Goal: Task Accomplishment & Management: Use online tool/utility

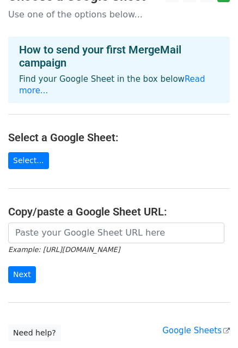
scroll to position [55, 0]
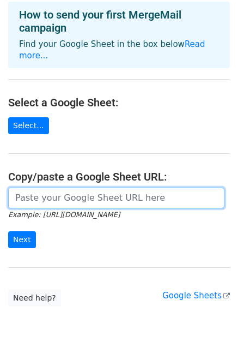
click at [46, 188] on input "url" at bounding box center [116, 198] width 217 height 21
click at [37, 193] on input "url" at bounding box center [116, 198] width 217 height 21
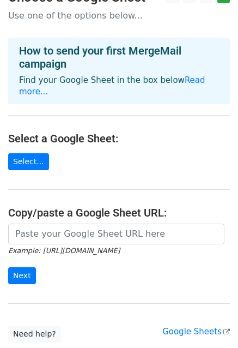
scroll to position [0, 0]
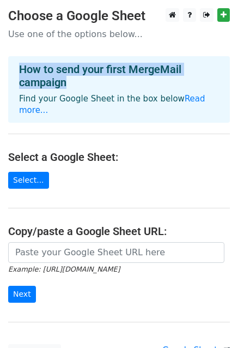
drag, startPoint x: 19, startPoint y: 70, endPoint x: 81, endPoint y: 87, distance: 64.3
click at [81, 87] on h4 "How to send your first MergeMail campaign" at bounding box center [119, 76] width 200 height 26
click at [177, 102] on link "Read more..." at bounding box center [112, 104] width 187 height 21
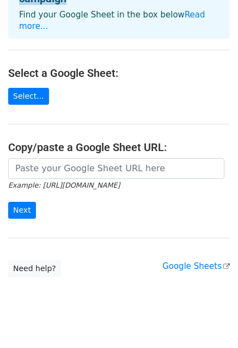
scroll to position [87, 0]
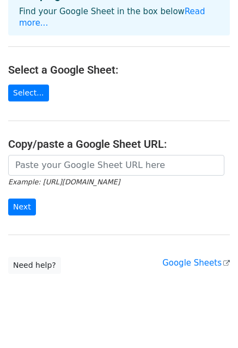
click at [69, 177] on icon "Example: https://docs.google.com/spreadsheets/d/abc/edit" at bounding box center [64, 182] width 112 height 10
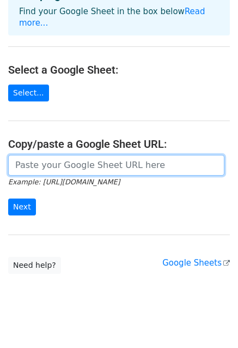
click at [39, 155] on input "url" at bounding box center [116, 165] width 217 height 21
drag, startPoint x: 39, startPoint y: 153, endPoint x: 49, endPoint y: 155, distance: 10.6
click at [41, 155] on input "url" at bounding box center [116, 165] width 217 height 21
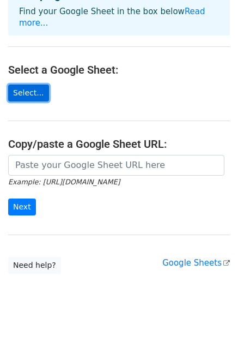
click at [33, 85] on link "Select..." at bounding box center [28, 93] width 41 height 17
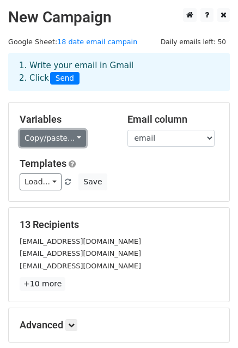
click at [64, 138] on link "Copy/paste..." at bounding box center [53, 138] width 67 height 17
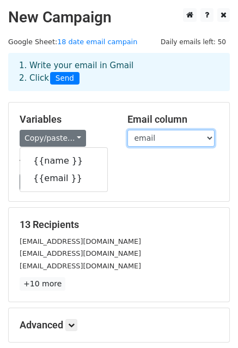
click at [148, 138] on select "name email" at bounding box center [171, 138] width 87 height 17
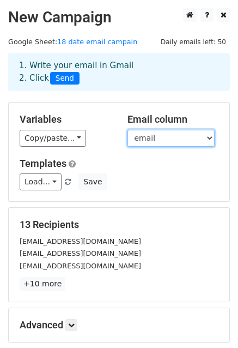
click at [128, 130] on select "name email" at bounding box center [171, 138] width 87 height 17
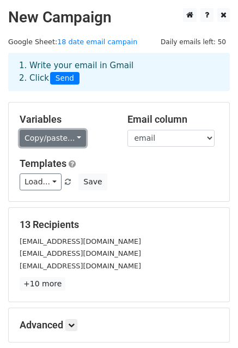
click at [53, 140] on link "Copy/paste..." at bounding box center [53, 138] width 67 height 17
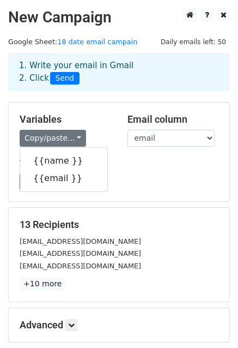
click at [113, 133] on div "Variables Copy/paste... {{name }} {{email }}" at bounding box center [65, 129] width 108 height 33
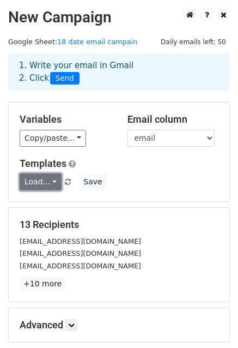
click at [41, 176] on link "Load..." at bounding box center [41, 181] width 42 height 17
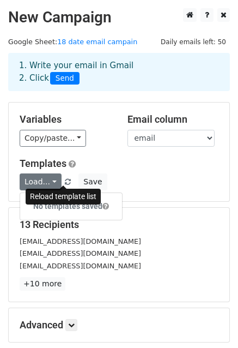
click at [65, 181] on span at bounding box center [68, 182] width 6 height 7
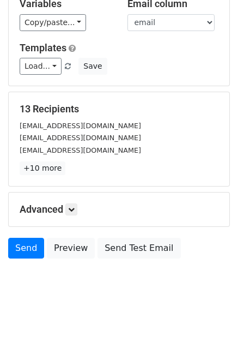
scroll to position [118, 0]
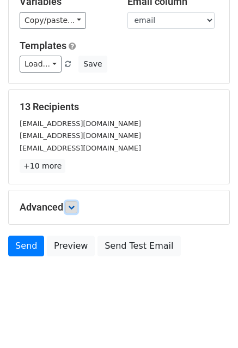
click at [71, 208] on icon at bounding box center [71, 207] width 7 height 7
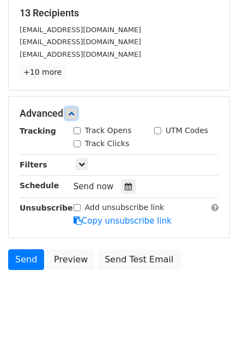
scroll to position [224, 0]
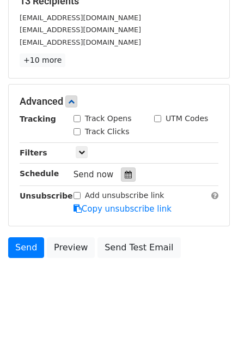
click at [125, 172] on icon at bounding box center [128, 175] width 7 height 8
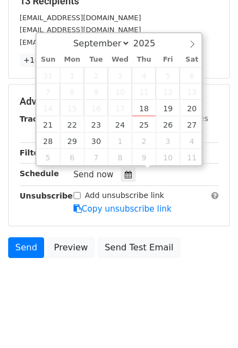
click at [49, 181] on div "Tracking Track Opens UTM Codes Track Clicks Filters Only include spreadsheet ro…" at bounding box center [119, 164] width 199 height 102
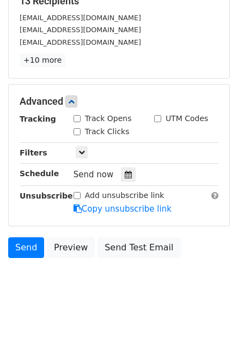
click at [41, 178] on div "Schedule" at bounding box center [38, 174] width 54 height 15
click at [82, 149] on icon at bounding box center [82, 152] width 7 height 7
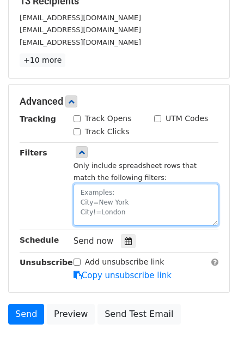
drag, startPoint x: 87, startPoint y: 193, endPoint x: 95, endPoint y: 192, distance: 7.7
click at [87, 192] on textarea at bounding box center [146, 205] width 145 height 42
click at [112, 194] on textarea at bounding box center [146, 205] width 145 height 42
drag, startPoint x: 88, startPoint y: 212, endPoint x: 104, endPoint y: 212, distance: 15.8
click at [102, 212] on textarea at bounding box center [146, 205] width 145 height 42
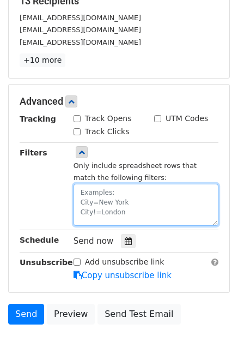
click at [116, 212] on textarea at bounding box center [146, 205] width 145 height 42
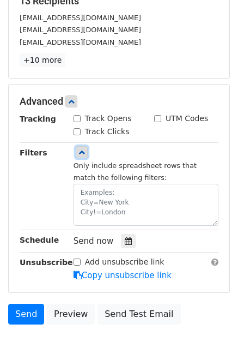
click at [81, 152] on icon at bounding box center [82, 152] width 7 height 7
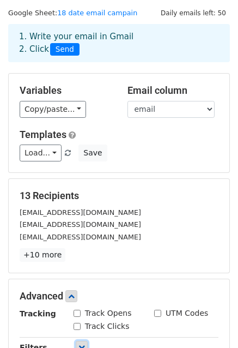
scroll to position [5, 0]
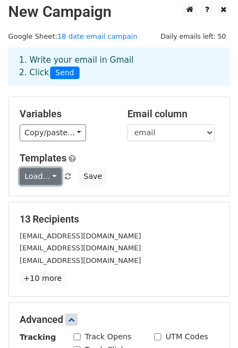
click at [52, 178] on link "Load..." at bounding box center [41, 176] width 42 height 17
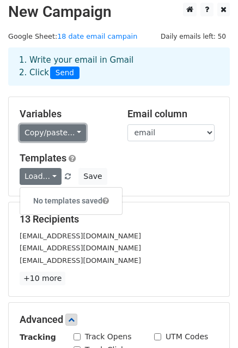
click at [65, 132] on link "Copy/paste..." at bounding box center [53, 132] width 67 height 17
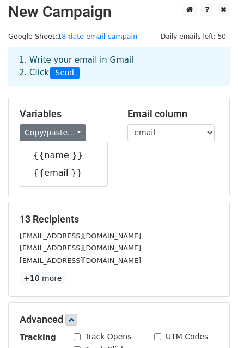
click at [141, 168] on div "Load... No templates saved Save" at bounding box center [118, 176] width 215 height 17
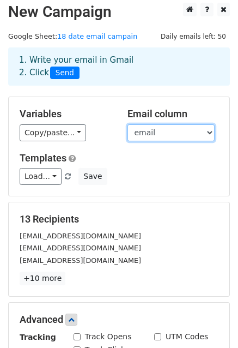
click at [161, 136] on select "name email" at bounding box center [171, 132] width 87 height 17
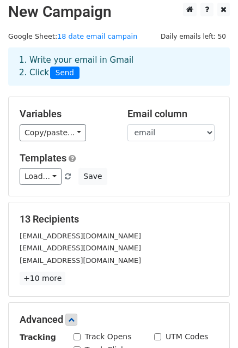
click at [110, 144] on div "Variables Copy/paste... {{name }} {{email }} Email column name email Templates …" at bounding box center [119, 146] width 221 height 99
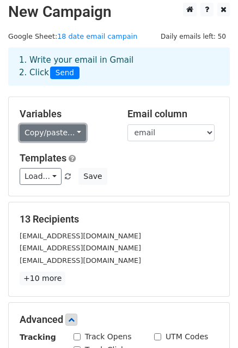
click at [64, 134] on link "Copy/paste..." at bounding box center [53, 132] width 67 height 17
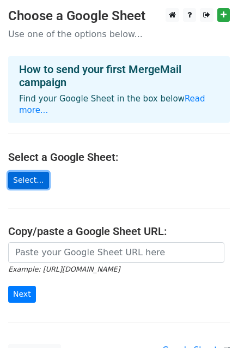
click at [29, 172] on link "Select..." at bounding box center [28, 180] width 41 height 17
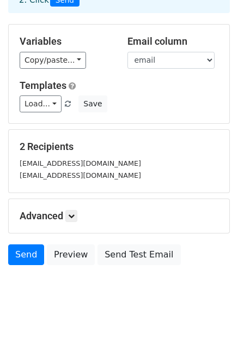
scroll to position [86, 0]
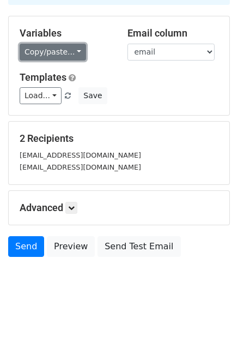
click at [58, 55] on link "Copy/paste..." at bounding box center [53, 52] width 67 height 17
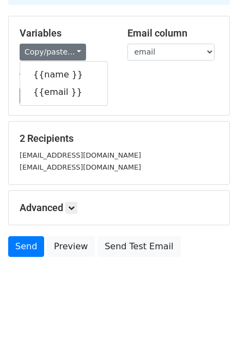
click at [149, 92] on div "Load... No templates saved Save" at bounding box center [118, 95] width 215 height 17
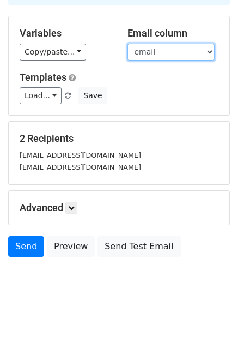
click at [155, 55] on select "name email" at bounding box center [171, 52] width 87 height 17
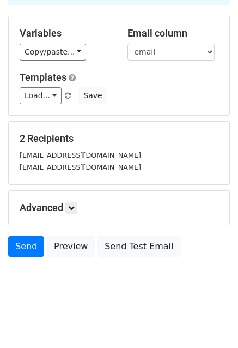
click at [128, 103] on div "Load... No templates saved Save" at bounding box center [118, 95] width 215 height 17
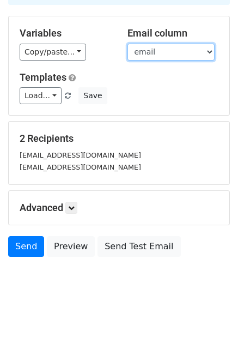
click at [151, 58] on select "name email" at bounding box center [171, 52] width 87 height 17
click at [128, 44] on select "name email" at bounding box center [171, 52] width 87 height 17
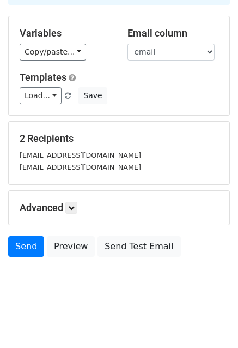
click at [153, 67] on div "Variables Copy/paste... {{name }} {{email }} Email column name email Templates …" at bounding box center [119, 65] width 221 height 99
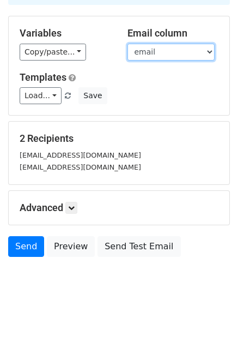
click at [155, 53] on select "name email" at bounding box center [171, 52] width 87 height 17
click at [128, 44] on select "name email" at bounding box center [171, 52] width 87 height 17
click at [157, 51] on select "name email" at bounding box center [171, 52] width 87 height 17
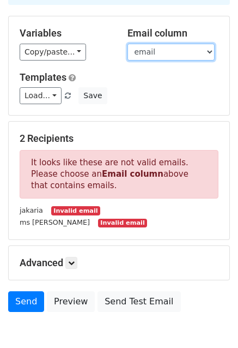
select select "email"
click at [128, 44] on select "name email" at bounding box center [171, 52] width 87 height 17
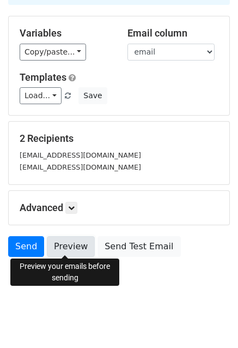
click at [69, 244] on link "Preview" at bounding box center [71, 246] width 48 height 21
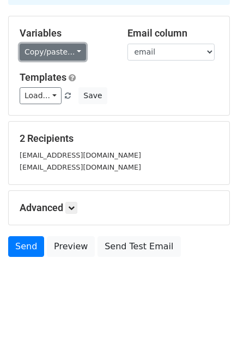
click at [58, 53] on link "Copy/paste..." at bounding box center [53, 52] width 67 height 17
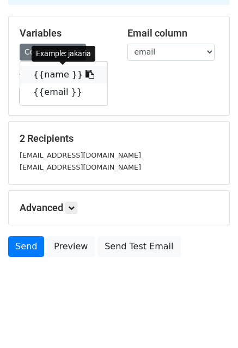
click at [52, 77] on link "{{name }}" at bounding box center [63, 74] width 87 height 17
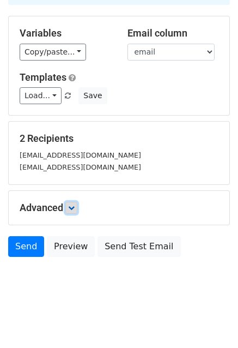
click at [73, 210] on link at bounding box center [71, 208] width 12 height 12
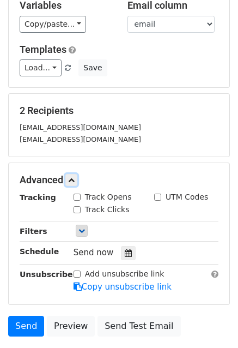
scroll to position [141, 0]
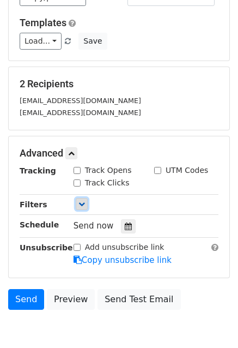
click at [81, 202] on icon at bounding box center [82, 204] width 7 height 7
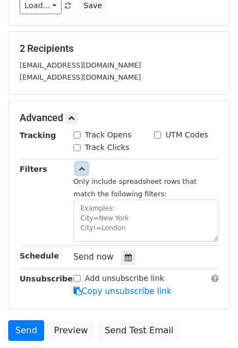
scroll to position [195, 0]
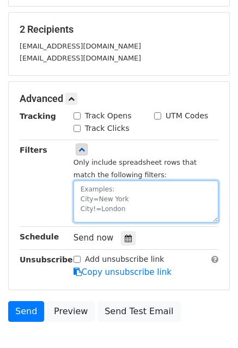
click at [95, 194] on textarea at bounding box center [146, 202] width 145 height 42
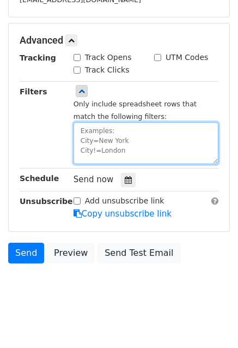
scroll to position [259, 0]
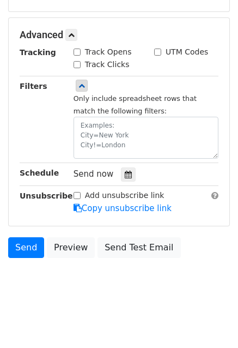
click at [76, 195] on input "Add unsubscribe link" at bounding box center [77, 195] width 7 height 7
checkbox input "true"
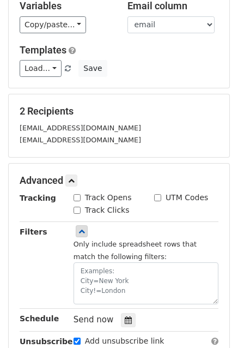
scroll to position [95, 0]
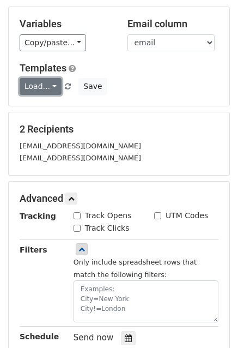
click at [46, 87] on link "Load..." at bounding box center [41, 86] width 42 height 17
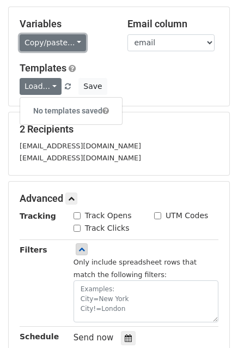
click at [64, 45] on link "Copy/paste..." at bounding box center [53, 42] width 67 height 17
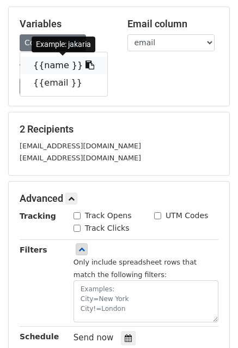
click at [86, 64] on icon at bounding box center [90, 65] width 9 height 9
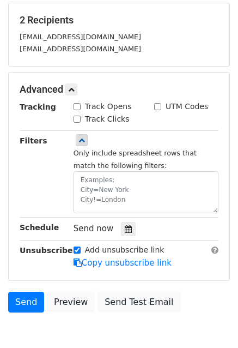
scroll to position [259, 0]
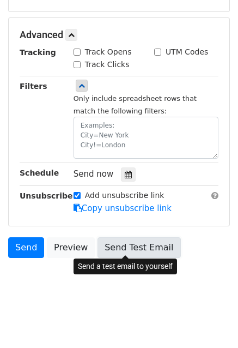
click at [116, 248] on link "Send Test Email" at bounding box center [139, 247] width 83 height 21
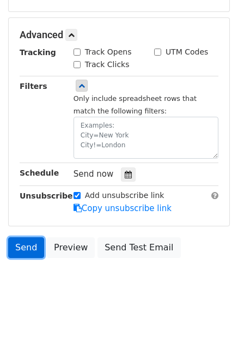
click at [24, 248] on link "Send" at bounding box center [26, 247] width 36 height 21
click at [27, 247] on link "Send" at bounding box center [26, 247] width 36 height 21
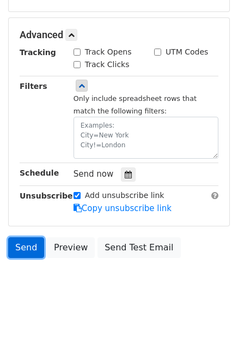
click at [27, 247] on link "Send" at bounding box center [26, 247] width 36 height 21
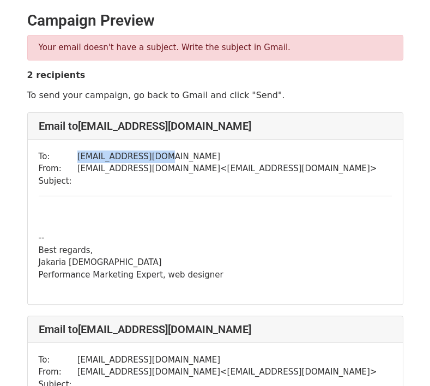
drag, startPoint x: 73, startPoint y: 153, endPoint x: 167, endPoint y: 153, distance: 94.9
click at [166, 153] on td "hekq15207@gmail.com" at bounding box center [227, 157] width 300 height 13
click at [167, 153] on td "hekq15207@gmail.com" at bounding box center [227, 157] width 300 height 13
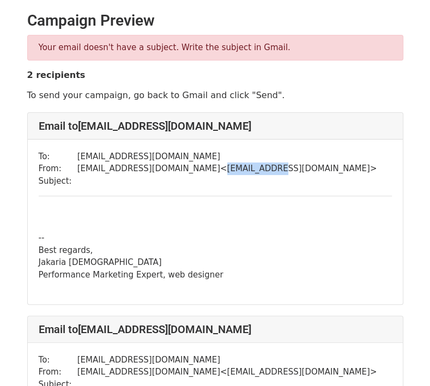
drag, startPoint x: 166, startPoint y: 168, endPoint x: 212, endPoint y: 170, distance: 46.4
click at [212, 170] on td "adsbjakaria@gmail.com < adsbjakaria@gmail.com >" at bounding box center [227, 169] width 300 height 13
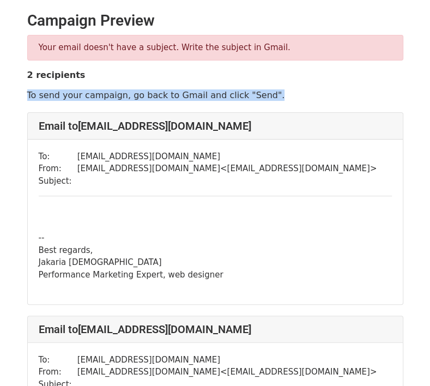
drag, startPoint x: 21, startPoint y: 91, endPoint x: 290, endPoint y: 97, distance: 269.0
click at [273, 97] on div "Your email doesn't have a subject. Write the subject in Gmail. 2 recipients To …" at bounding box center [215, 68] width 393 height 66
click at [292, 97] on p "To send your campaign, go back to Gmail and click "Send"." at bounding box center [215, 94] width 376 height 11
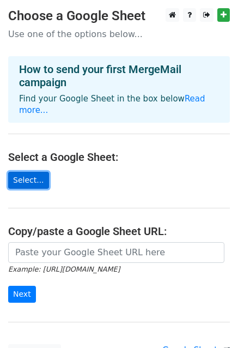
click at [31, 172] on link "Select..." at bounding box center [28, 180] width 41 height 17
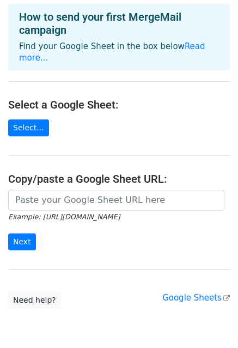
scroll to position [55, 0]
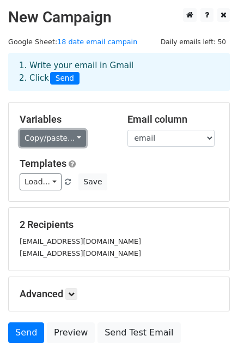
click at [57, 140] on link "Copy/paste..." at bounding box center [53, 138] width 67 height 17
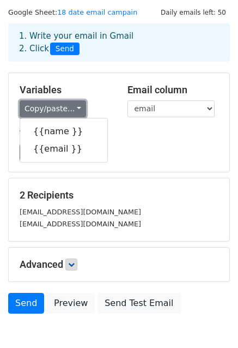
scroll to position [86, 0]
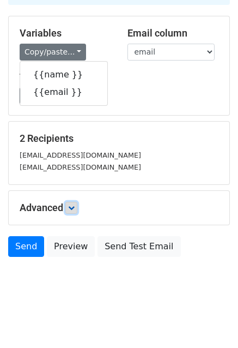
click at [73, 206] on icon at bounding box center [71, 208] width 7 height 7
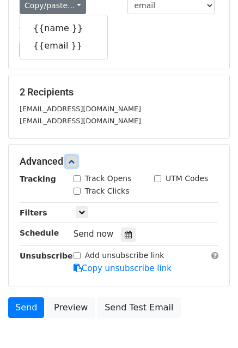
scroll to position [189, 0]
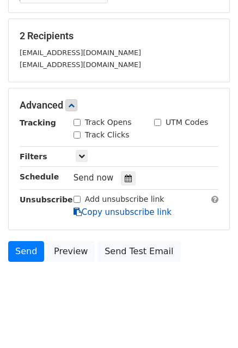
click at [94, 212] on link "Copy unsubscribe link" at bounding box center [123, 212] width 98 height 10
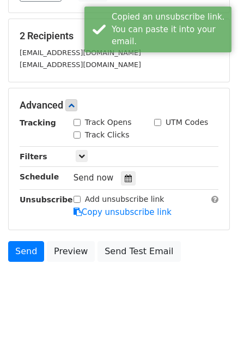
click at [77, 196] on input "Add unsubscribe link" at bounding box center [77, 199] width 7 height 7
checkbox input "true"
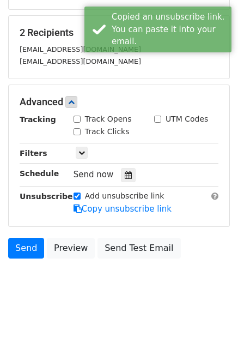
scroll to position [192, 0]
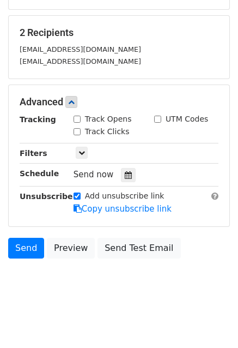
click at [79, 117] on input "Track Opens" at bounding box center [77, 119] width 7 height 7
checkbox input "true"
click at [76, 130] on input "Track Clicks" at bounding box center [77, 131] width 7 height 7
checkbox input "true"
click at [158, 118] on input "UTM Codes" at bounding box center [157, 119] width 7 height 7
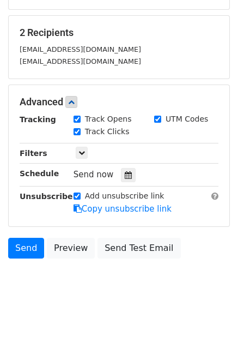
click at [158, 118] on input "UTM Codes" at bounding box center [157, 119] width 7 height 7
checkbox input "true"
click at [82, 150] on icon at bounding box center [82, 152] width 7 height 7
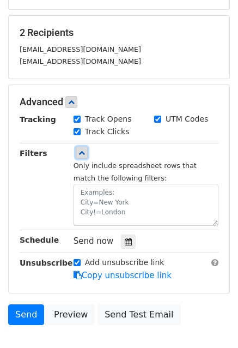
click at [82, 149] on icon at bounding box center [82, 152] width 7 height 7
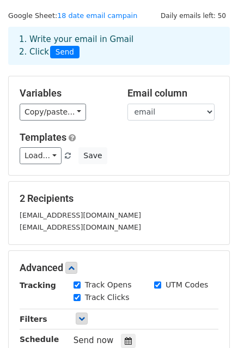
scroll to position [0, 0]
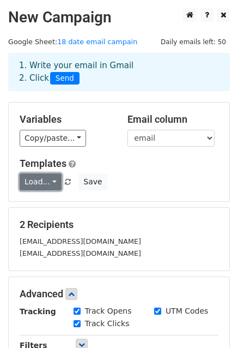
click at [50, 184] on link "Load..." at bounding box center [41, 181] width 42 height 17
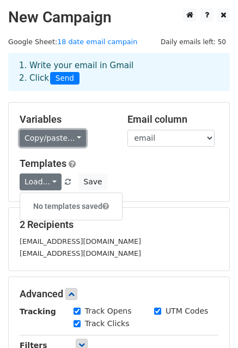
click at [60, 136] on link "Copy/paste..." at bounding box center [53, 138] width 67 height 17
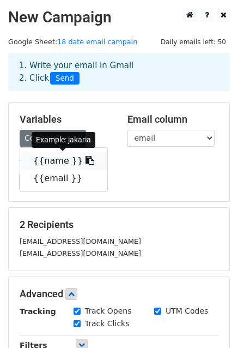
click at [86, 161] on icon at bounding box center [90, 160] width 9 height 9
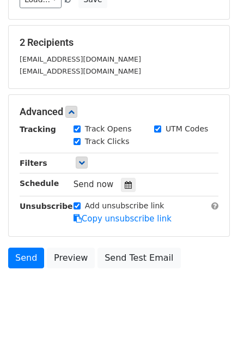
scroll to position [192, 0]
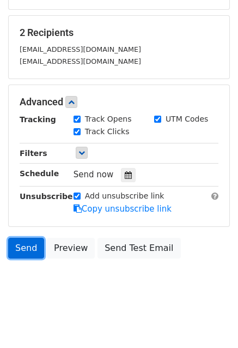
click at [31, 245] on link "Send" at bounding box center [26, 248] width 36 height 21
click at [24, 247] on link "Send" at bounding box center [26, 248] width 36 height 21
click at [24, 249] on link "Send" at bounding box center [26, 248] width 36 height 21
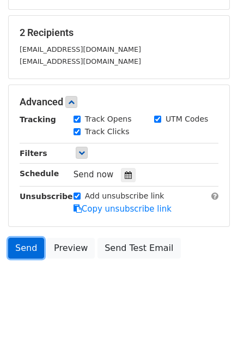
click at [24, 253] on link "Send" at bounding box center [26, 248] width 36 height 21
click at [27, 249] on link "Send" at bounding box center [26, 248] width 36 height 21
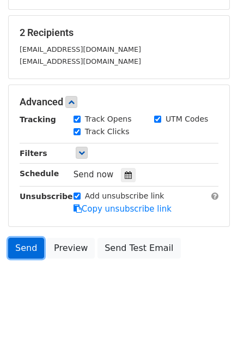
click at [27, 249] on link "Send" at bounding box center [26, 248] width 36 height 21
drag, startPoint x: 27, startPoint y: 249, endPoint x: 14, endPoint y: 242, distance: 15.2
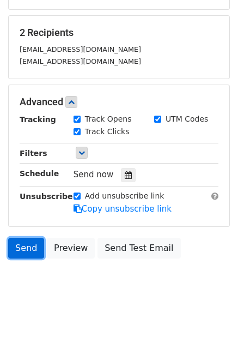
click at [16, 242] on link "Send" at bounding box center [26, 248] width 36 height 21
click at [25, 247] on link "Send" at bounding box center [26, 248] width 36 height 21
click at [24, 247] on link "Send" at bounding box center [26, 248] width 36 height 21
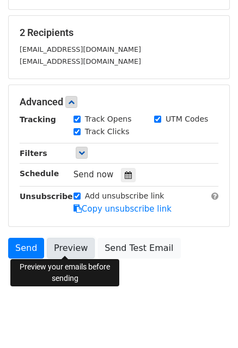
click at [64, 249] on link "Preview" at bounding box center [71, 248] width 48 height 21
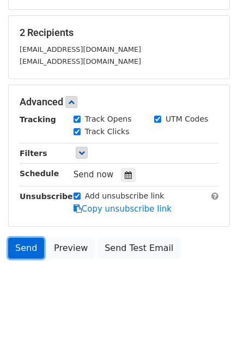
click at [27, 248] on link "Send" at bounding box center [26, 248] width 36 height 21
click at [26, 249] on link "Send" at bounding box center [26, 248] width 36 height 21
click at [21, 251] on link "Send" at bounding box center [26, 248] width 36 height 21
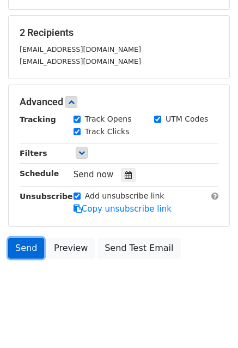
click at [23, 247] on link "Send" at bounding box center [26, 248] width 36 height 21
click at [27, 250] on link "Send" at bounding box center [26, 248] width 36 height 21
click at [21, 249] on link "Send" at bounding box center [26, 248] width 36 height 21
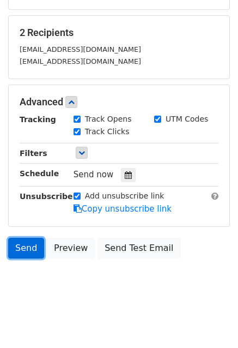
click at [21, 249] on link "Send" at bounding box center [26, 248] width 36 height 21
click at [28, 242] on link "Send" at bounding box center [26, 248] width 36 height 21
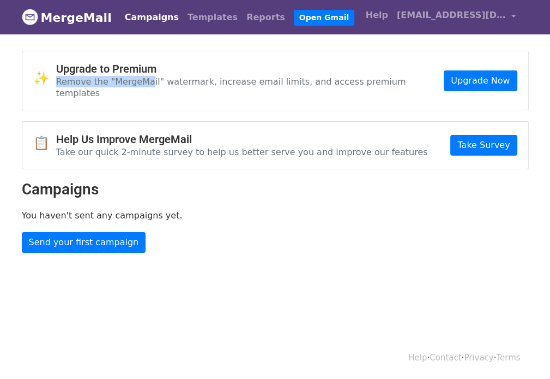
drag, startPoint x: 56, startPoint y: 83, endPoint x: 148, endPoint y: 82, distance: 92.2
click at [147, 83] on div "✨ Upgrade to Premium Remove the "MergeMail" watermark, increase email limits, a…" at bounding box center [238, 80] width 411 height 37
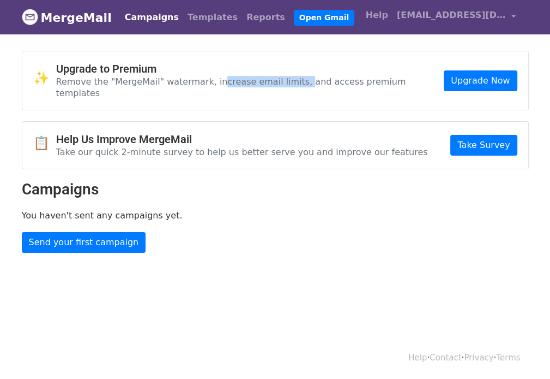
drag, startPoint x: 212, startPoint y: 82, endPoint x: 288, endPoint y: 82, distance: 76.4
click at [288, 82] on p "Remove the "MergeMail" watermark, increase email limits, and access premium tem…" at bounding box center [250, 87] width 388 height 23
click at [292, 82] on p "Remove the "MergeMail" watermark, increase email limits, and access premium tem…" at bounding box center [250, 87] width 388 height 23
drag, startPoint x: 110, startPoint y: 82, endPoint x: 148, endPoint y: 82, distance: 38.2
click at [148, 82] on p "Remove the "MergeMail" watermark, increase email limits, and access premium tem…" at bounding box center [250, 87] width 388 height 23
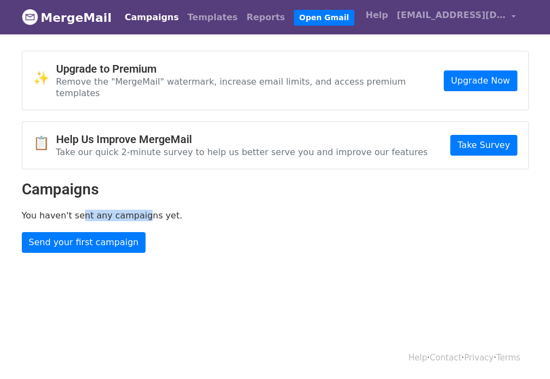
drag, startPoint x: 74, startPoint y: 194, endPoint x: 167, endPoint y: 199, distance: 92.9
click at [148, 196] on div "✨ Upgrade to Premium Remove the "MergeMail" watermark, increase email limits, a…" at bounding box center [276, 152] width 524 height 202
click at [202, 209] on p "You haven't sent any campaigns yet." at bounding box center [275, 214] width 507 height 11
click at [242, 21] on link "Reports" at bounding box center [265, 18] width 47 height 22
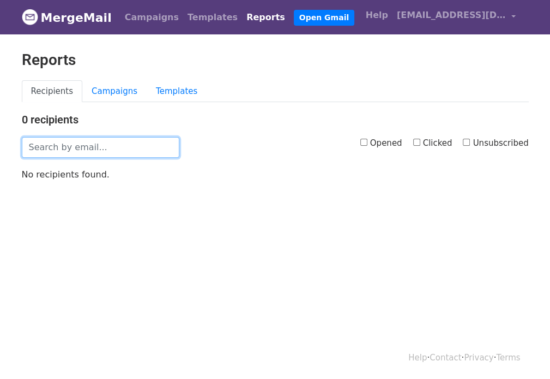
click at [76, 142] on input "text" at bounding box center [101, 147] width 158 height 21
click at [103, 90] on link "Campaigns" at bounding box center [114, 91] width 64 height 22
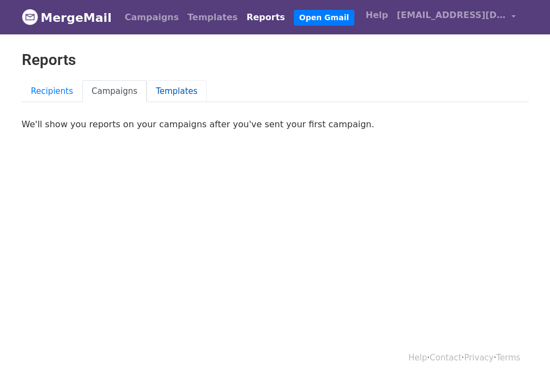
click at [163, 98] on link "Templates" at bounding box center [177, 91] width 60 height 22
click at [185, 124] on link "use a template" at bounding box center [210, 124] width 66 height 10
click at [113, 90] on link "Campaigns" at bounding box center [114, 91] width 64 height 22
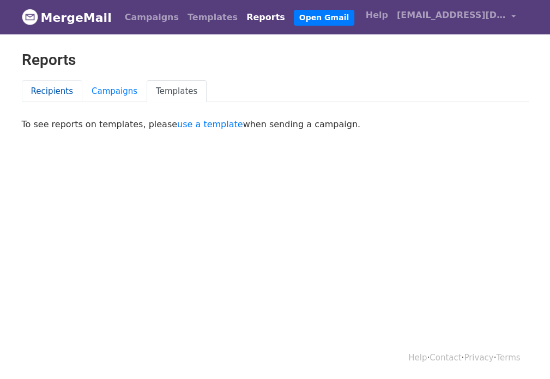
click at [60, 89] on link "Recipients" at bounding box center [52, 91] width 61 height 22
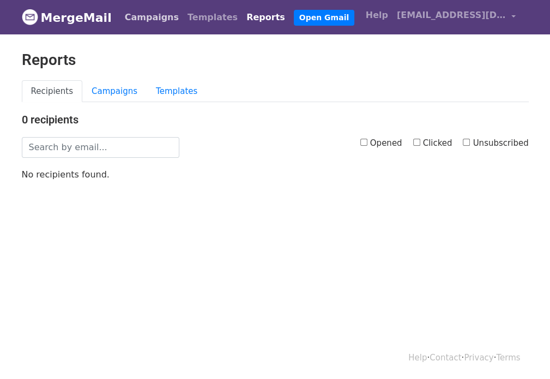
click at [141, 19] on link "Campaigns" at bounding box center [152, 18] width 63 height 22
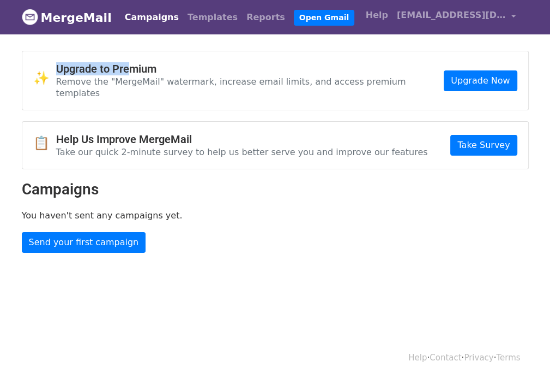
drag, startPoint x: 53, startPoint y: 78, endPoint x: 142, endPoint y: 75, distance: 89.0
click at [130, 70] on div "✨ Upgrade to Premium Remove the "MergeMail" watermark, increase email limits, a…" at bounding box center [238, 80] width 411 height 37
drag, startPoint x: 142, startPoint y: 75, endPoint x: 147, endPoint y: 75, distance: 5.5
click at [145, 76] on p "Remove the "MergeMail" watermark, increase email limits, and access premium tem…" at bounding box center [250, 87] width 388 height 23
drag, startPoint x: 180, startPoint y: 81, endPoint x: 205, endPoint y: 81, distance: 25.1
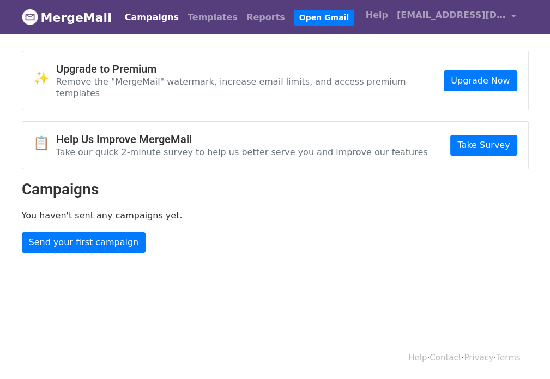
click at [181, 81] on p "Remove the "MergeMail" watermark, increase email limits, and access premium tem…" at bounding box center [250, 87] width 388 height 23
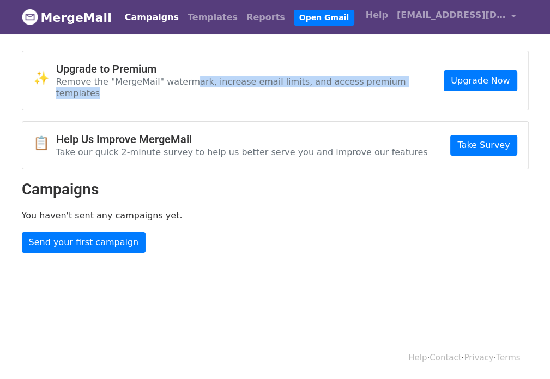
drag, startPoint x: 205, startPoint y: 81, endPoint x: 403, endPoint y: 84, distance: 198.1
click at [403, 83] on div "✨ Upgrade to Premium Remove the "MergeMail" watermark, increase email limits, a…" at bounding box center [275, 80] width 506 height 58
click at [402, 88] on div "✨ Upgrade to Premium Remove the "MergeMail" watermark, increase email limits, a…" at bounding box center [275, 80] width 506 height 58
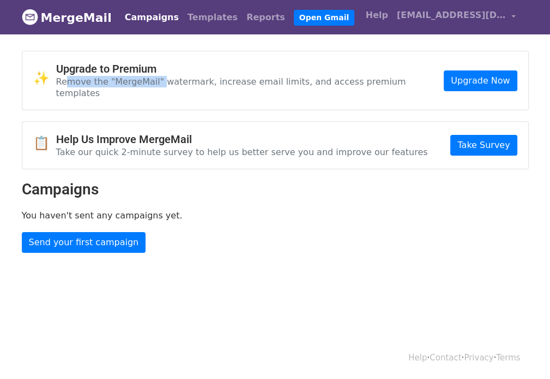
drag, startPoint x: 133, startPoint y: 83, endPoint x: 173, endPoint y: 83, distance: 40.4
click at [170, 83] on p "Remove the "MergeMail" watermark, increase email limits, and access premium tem…" at bounding box center [250, 87] width 388 height 23
click at [174, 83] on p "Remove the "MergeMail" watermark, increase email limits, and access premium tem…" at bounding box center [250, 87] width 388 height 23
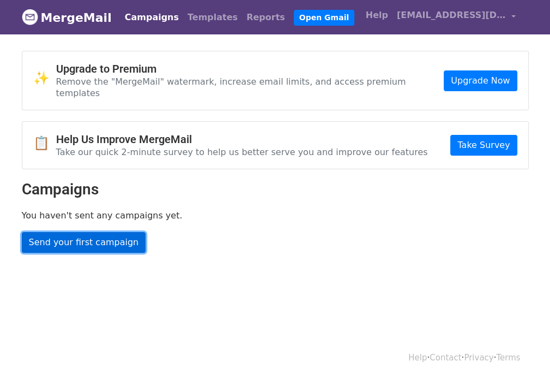
click at [86, 232] on link "Send your first campaign" at bounding box center [84, 242] width 124 height 21
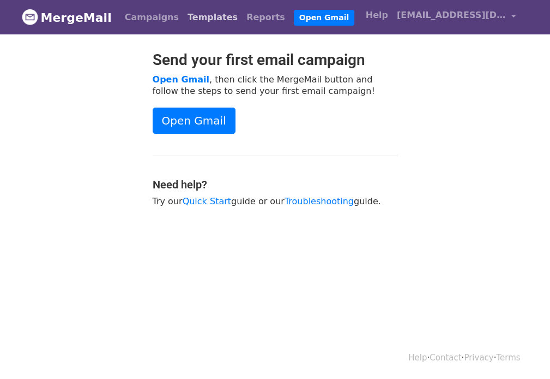
click at [197, 19] on link "Templates" at bounding box center [212, 18] width 59 height 22
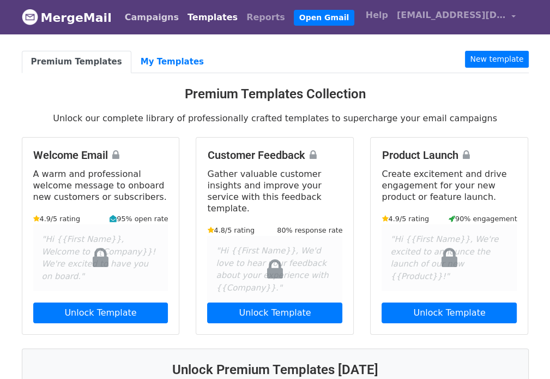
click at [142, 21] on link "Campaigns" at bounding box center [152, 18] width 63 height 22
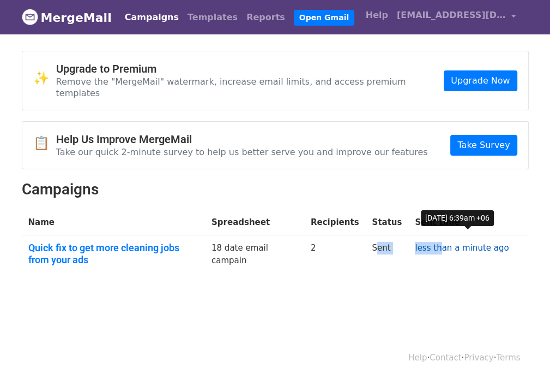
drag, startPoint x: 385, startPoint y: 235, endPoint x: 459, endPoint y: 235, distance: 74.2
click at [452, 235] on tr "Quick fix to get more cleaning jobs from your ads 18 date email campain 2 Sent …" at bounding box center [275, 255] width 507 height 41
click at [423, 235] on td "less than a minute ago" at bounding box center [462, 255] width 107 height 41
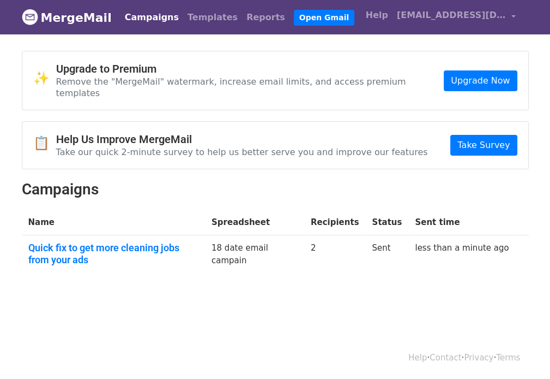
drag, startPoint x: 273, startPoint y: 247, endPoint x: 245, endPoint y: 231, distance: 32.3
click at [245, 235] on td "18 date email campain" at bounding box center [254, 255] width 99 height 41
click at [248, 240] on td "18 date email campain" at bounding box center [254, 255] width 99 height 41
drag, startPoint x: 246, startPoint y: 235, endPoint x: 285, endPoint y: 251, distance: 43.1
click at [285, 251] on td "18 date email campain" at bounding box center [254, 255] width 99 height 41
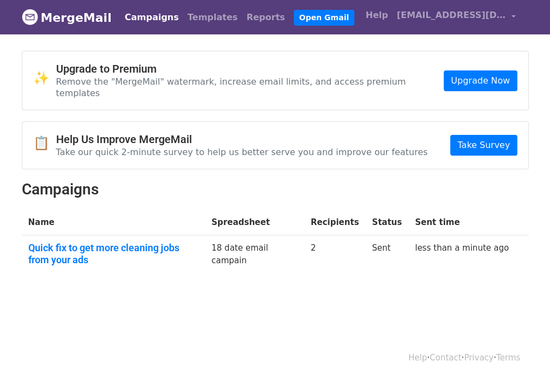
click at [286, 251] on td "18 date email campain" at bounding box center [254, 255] width 99 height 41
drag, startPoint x: 286, startPoint y: 251, endPoint x: 249, endPoint y: 237, distance: 40.2
click at [249, 237] on td "18 date email campain" at bounding box center [254, 255] width 99 height 41
click at [281, 242] on td "18 date email campain" at bounding box center [254, 255] width 99 height 41
click at [345, 209] on th "Recipients" at bounding box center [335, 222] width 62 height 26
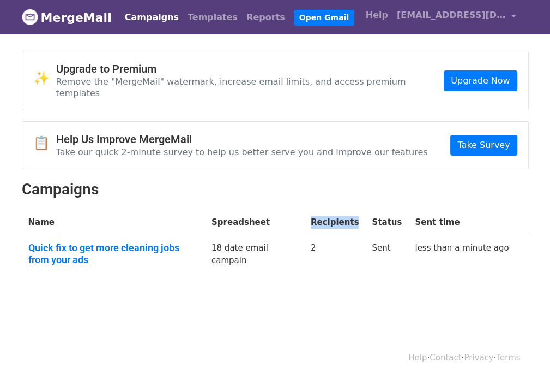
drag, startPoint x: 338, startPoint y: 208, endPoint x: 380, endPoint y: 211, distance: 42.6
click at [366, 211] on th "Recipients" at bounding box center [335, 222] width 62 height 26
drag, startPoint x: 392, startPoint y: 210, endPoint x: 417, endPoint y: 224, distance: 29.3
click at [409, 218] on th "Status" at bounding box center [387, 222] width 43 height 26
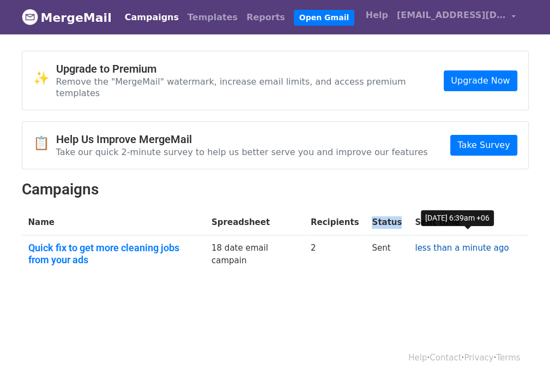
click at [474, 243] on link "less than a minute ago" at bounding box center [462, 248] width 94 height 10
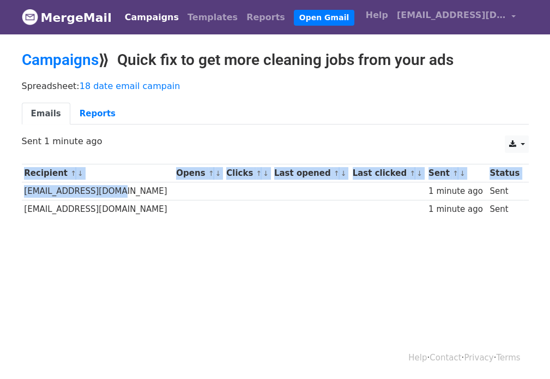
drag, startPoint x: 15, startPoint y: 190, endPoint x: 127, endPoint y: 195, distance: 111.4
click at [125, 195] on div "Recipient ↑ ↓ Opens ↑ ↓ Clicks ↑ ↓ Last opened ↑ ↓ Last clicked ↑ ↓ Sent ↑ ↓ St…" at bounding box center [276, 192] width 524 height 68
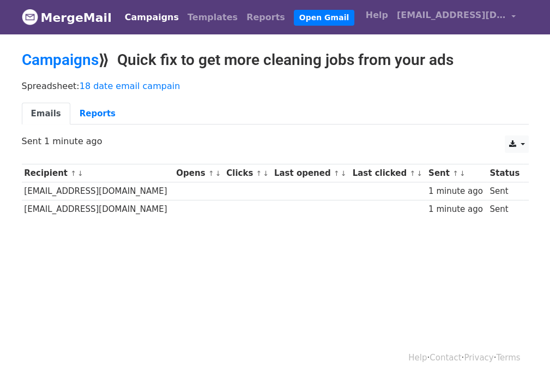
click at [200, 206] on td at bounding box center [199, 209] width 50 height 18
drag, startPoint x: 145, startPoint y: 212, endPoint x: 85, endPoint y: 214, distance: 60.6
click at [85, 214] on td "[EMAIL_ADDRESS][DOMAIN_NAME]" at bounding box center [98, 209] width 152 height 18
click at [190, 212] on td at bounding box center [199, 209] width 50 height 18
drag, startPoint x: 219, startPoint y: 190, endPoint x: 294, endPoint y: 190, distance: 74.7
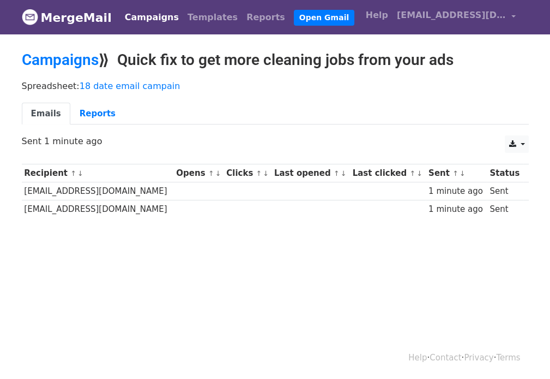
click at [292, 190] on tr "[EMAIL_ADDRESS][DOMAIN_NAME] 1 minute ago Sent" at bounding box center [275, 191] width 507 height 18
drag, startPoint x: 345, startPoint y: 194, endPoint x: 408, endPoint y: 197, distance: 63.4
click at [375, 196] on td at bounding box center [388, 191] width 76 height 18
click at [89, 116] on link "Reports" at bounding box center [97, 114] width 55 height 22
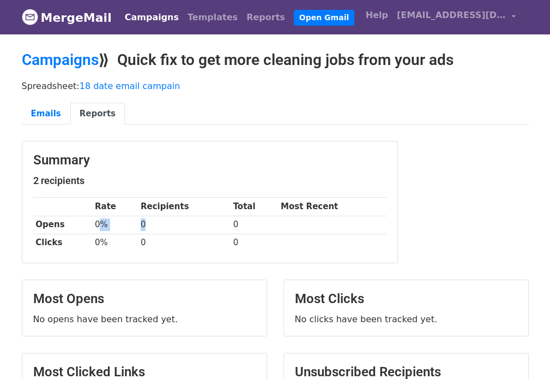
drag, startPoint x: 98, startPoint y: 225, endPoint x: 155, endPoint y: 226, distance: 57.3
click at [151, 225] on tr "Opens 0% 0 0" at bounding box center [210, 224] width 354 height 18
click at [155, 226] on td "0" at bounding box center [184, 224] width 93 height 18
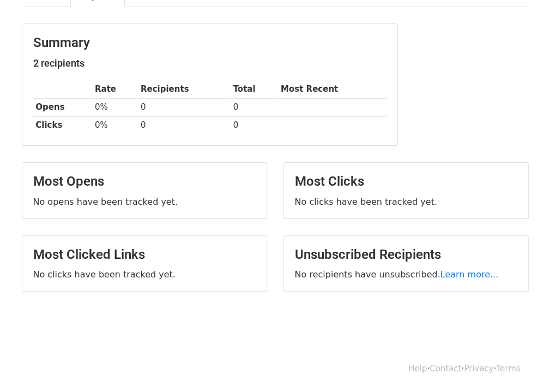
scroll to position [128, 0]
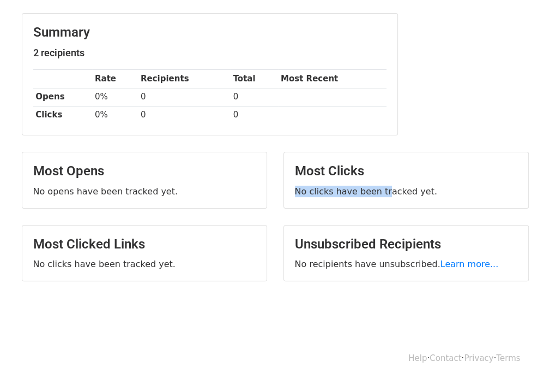
drag, startPoint x: 290, startPoint y: 189, endPoint x: 394, endPoint y: 190, distance: 104.2
click at [392, 189] on div "Most Clicks No clicks have been tracked yet." at bounding box center [406, 180] width 244 height 56
click at [394, 190] on p "No clicks have been tracked yet." at bounding box center [406, 190] width 223 height 11
click at [404, 193] on p "No clicks have been tracked yet." at bounding box center [406, 190] width 223 height 11
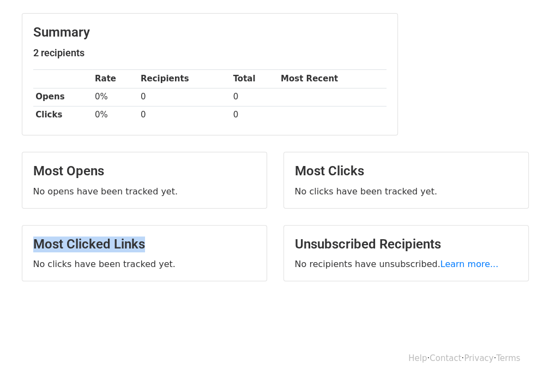
drag, startPoint x: 37, startPoint y: 243, endPoint x: 171, endPoint y: 243, distance: 134.2
click at [160, 243] on h3 "Most Clicked Links" at bounding box center [144, 244] width 223 height 16
click at [171, 244] on h3 "Most Clicked Links" at bounding box center [144, 244] width 223 height 16
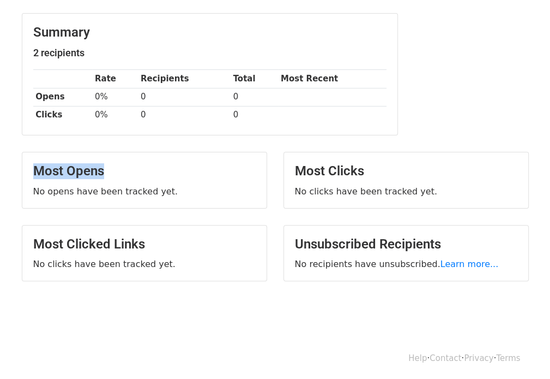
drag, startPoint x: 33, startPoint y: 167, endPoint x: 152, endPoint y: 171, distance: 119.5
click at [152, 171] on h3 "Most Opens" at bounding box center [144, 171] width 223 height 16
click at [163, 173] on h3 "Most Opens" at bounding box center [144, 171] width 223 height 16
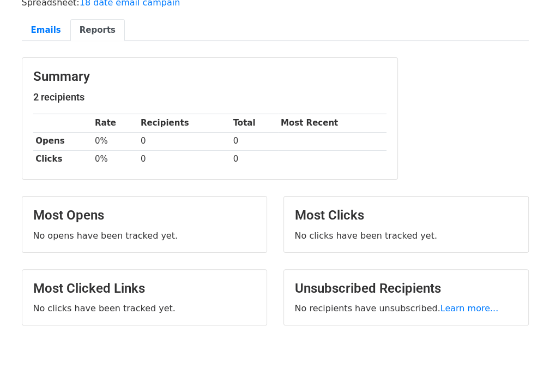
scroll to position [19, 0]
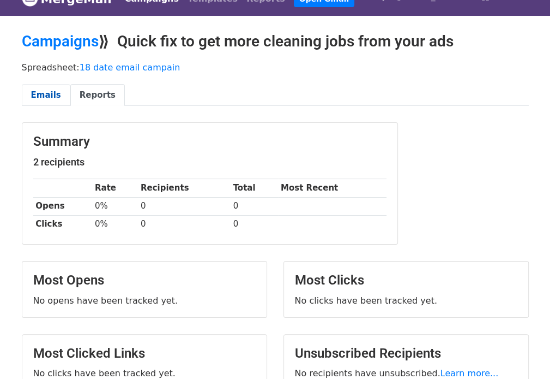
click at [45, 94] on link "Emails" at bounding box center [46, 95] width 49 height 22
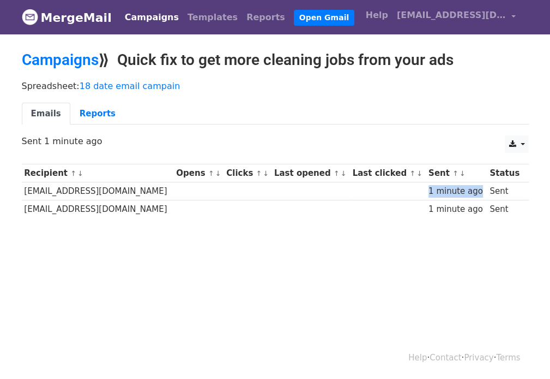
drag, startPoint x: 416, startPoint y: 190, endPoint x: 466, endPoint y: 189, distance: 50.2
click at [465, 189] on div "1 minute ago" at bounding box center [457, 191] width 56 height 13
click at [466, 189] on div "1 minute ago" at bounding box center [457, 191] width 56 height 13
drag, startPoint x: 401, startPoint y: 196, endPoint x: 319, endPoint y: 196, distance: 81.8
click at [344, 196] on tr "[EMAIL_ADDRESS][DOMAIN_NAME] 1 minute ago Sent" at bounding box center [275, 191] width 507 height 18
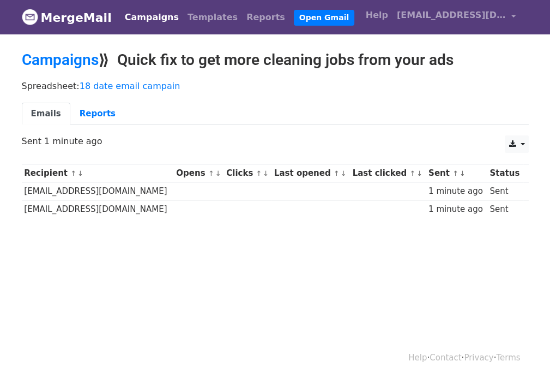
click at [236, 197] on td at bounding box center [248, 191] width 48 height 18
click at [91, 118] on link "Reports" at bounding box center [97, 114] width 55 height 22
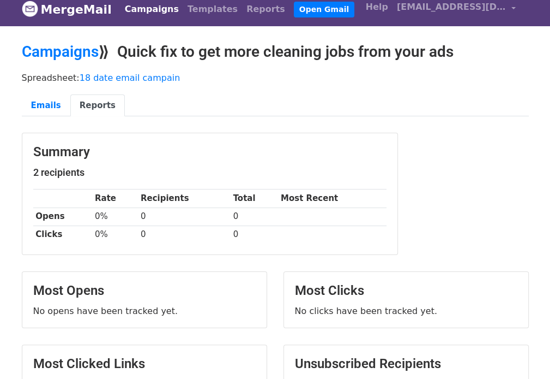
scroll to position [109, 0]
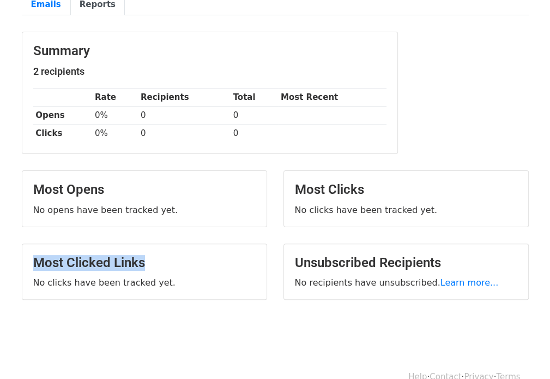
drag, startPoint x: 82, startPoint y: 266, endPoint x: 185, endPoint y: 266, distance: 103.1
click at [173, 266] on div "Most Clicked Links No clicks have been tracked yet." at bounding box center [144, 272] width 244 height 56
drag, startPoint x: 188, startPoint y: 267, endPoint x: 202, endPoint y: 267, distance: 14.7
click at [188, 267] on h3 "Most Clicked Links" at bounding box center [144, 263] width 223 height 16
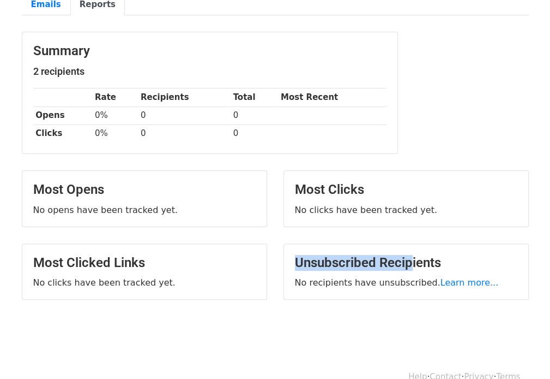
drag, startPoint x: 332, startPoint y: 266, endPoint x: 411, endPoint y: 266, distance: 79.1
click at [410, 266] on h3 "Unsubscribed Recipients" at bounding box center [406, 263] width 223 height 16
click at [426, 266] on h3 "Unsubscribed Recipients" at bounding box center [406, 263] width 223 height 16
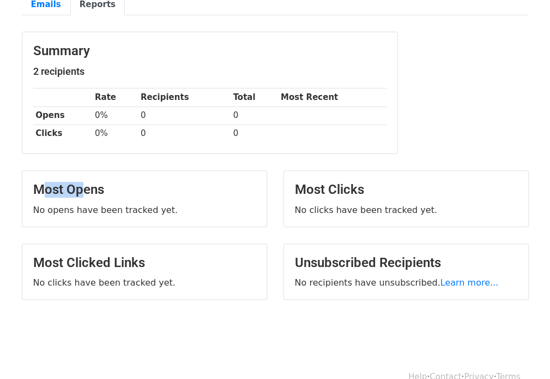
drag, startPoint x: 40, startPoint y: 183, endPoint x: 104, endPoint y: 183, distance: 63.3
click at [104, 183] on h3 "Most Opens" at bounding box center [144, 190] width 223 height 16
click at [113, 185] on h3 "Most Opens" at bounding box center [144, 190] width 223 height 16
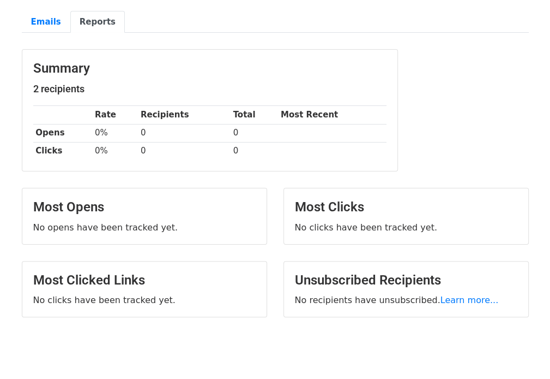
scroll to position [0, 0]
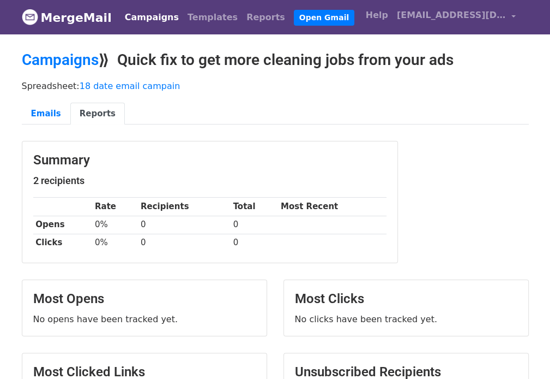
click at [33, 98] on div "Spreadsheet: 18 date email campain Emails Reports" at bounding box center [276, 105] width 524 height 61
click at [33, 113] on link "Emails" at bounding box center [46, 114] width 49 height 22
